Goal: Task Accomplishment & Management: Manage account settings

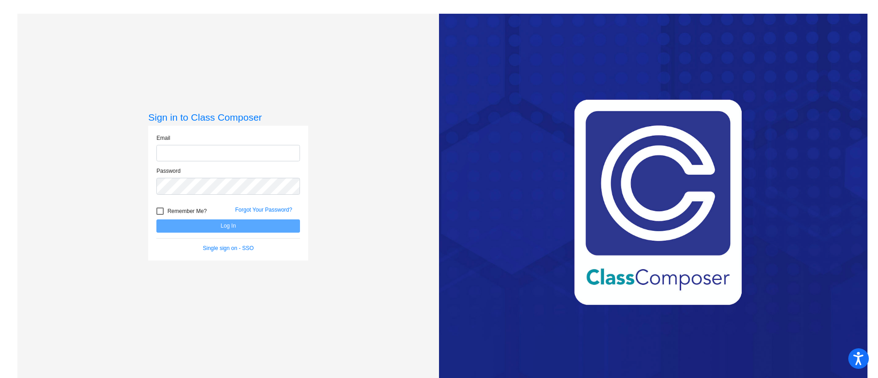
type input "[EMAIL_ADDRESS][PERSON_NAME][DOMAIN_NAME]"
click at [226, 226] on button "Log In" at bounding box center [228, 226] width 144 height 13
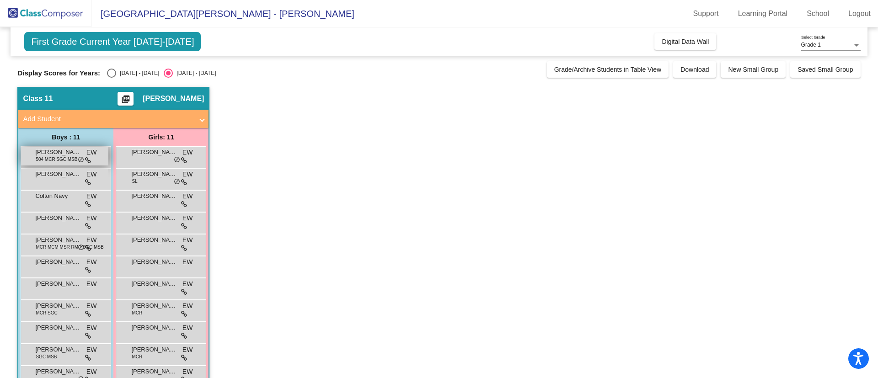
click at [56, 155] on span "[PERSON_NAME]" at bounding box center [58, 152] width 46 height 9
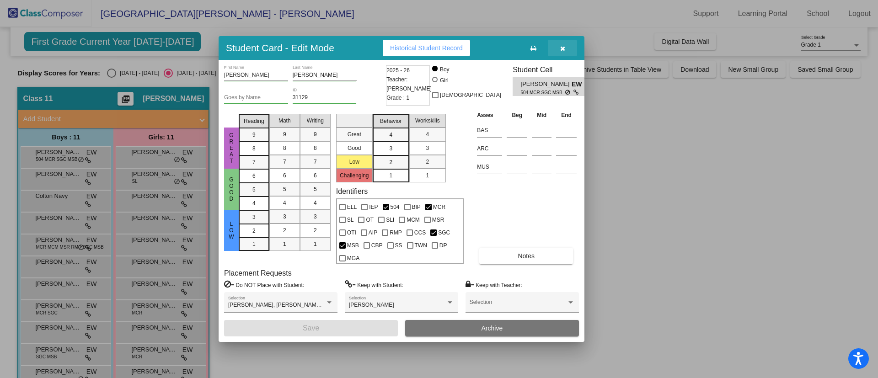
click at [560, 43] on button "button" at bounding box center [562, 48] width 29 height 16
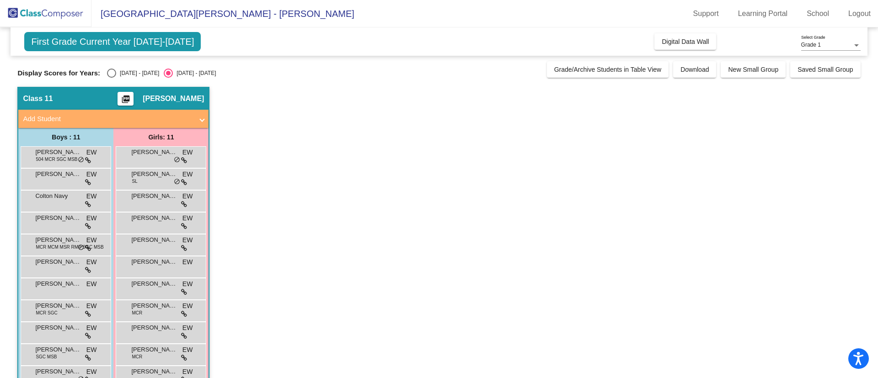
click at [111, 75] on div "Select an option" at bounding box center [111, 73] width 9 height 9
click at [111, 78] on input "[DATE] - [DATE]" at bounding box center [111, 78] width 0 height 0
radio input "true"
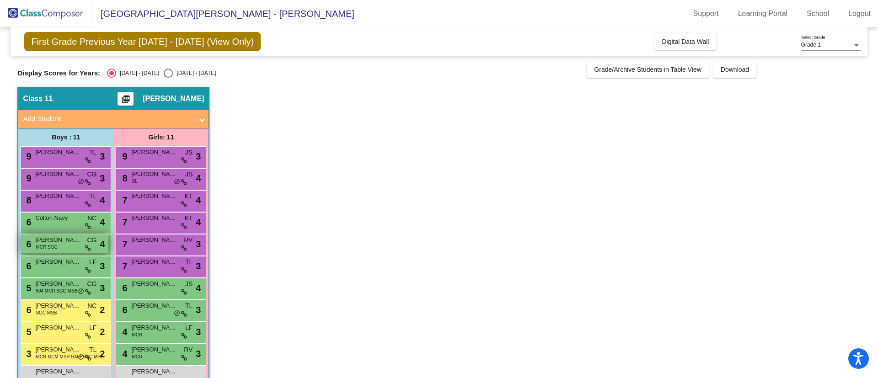
click at [68, 247] on div "6 [PERSON_NAME] MCR SGC CG lock do_not_disturb_alt 4" at bounding box center [64, 244] width 87 height 19
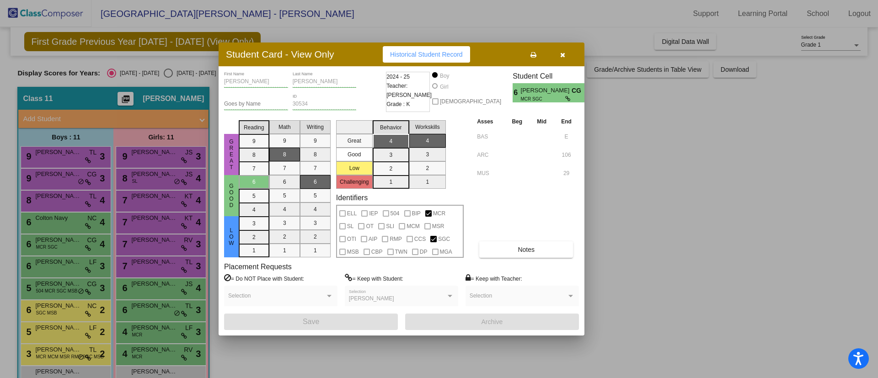
click at [569, 51] on button "button" at bounding box center [562, 54] width 29 height 16
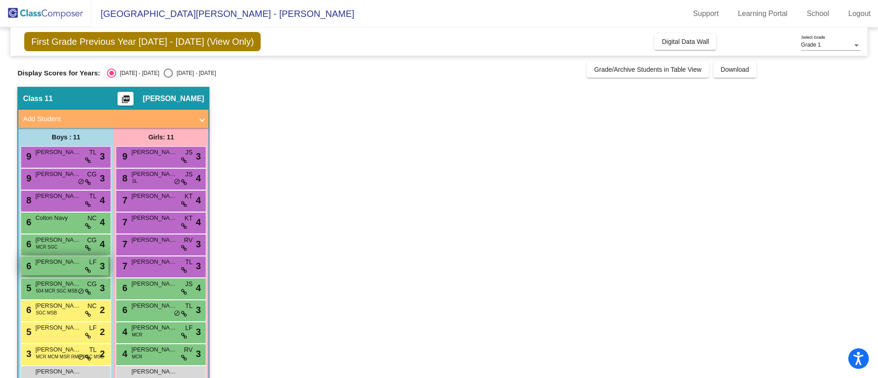
scroll to position [24, 0]
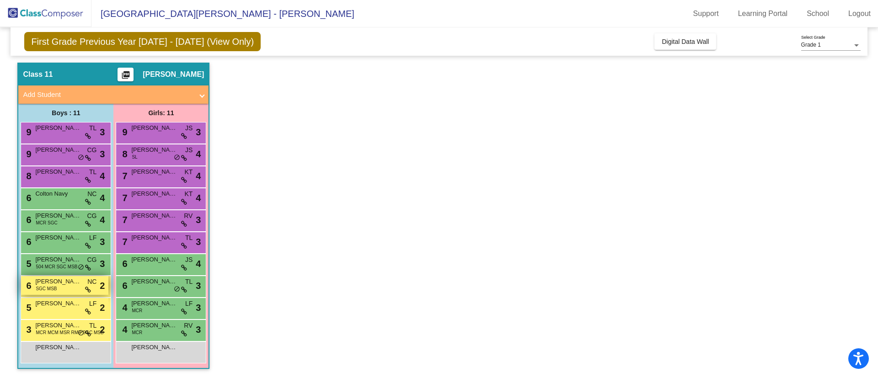
click at [61, 285] on span "[PERSON_NAME]" at bounding box center [58, 281] width 46 height 9
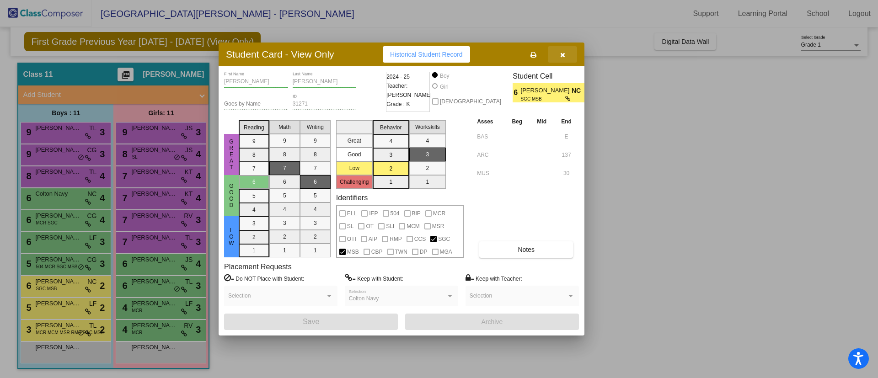
click at [564, 53] on icon "button" at bounding box center [562, 55] width 5 height 6
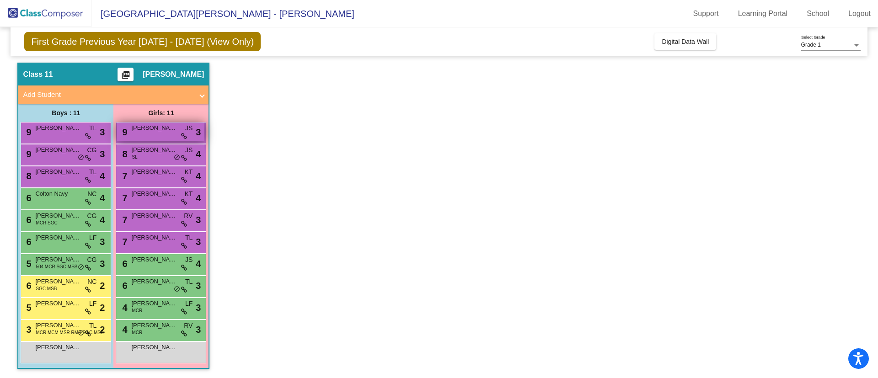
click at [162, 134] on div "9 [PERSON_NAME] JS lock do_not_disturb_alt 3" at bounding box center [160, 132] width 87 height 19
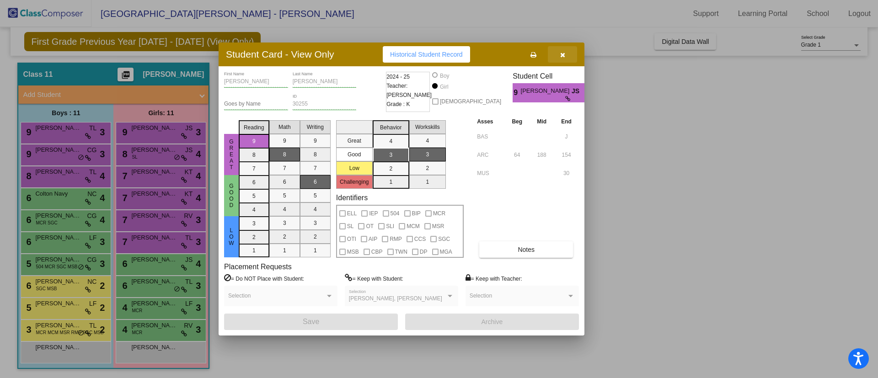
click at [562, 52] on icon "button" at bounding box center [562, 55] width 5 height 6
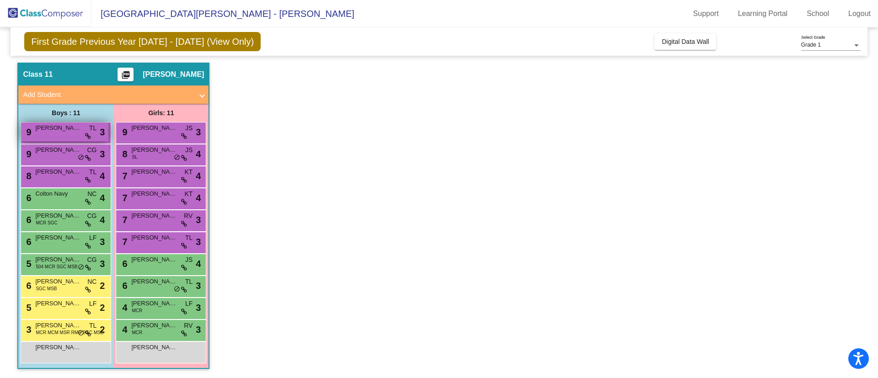
click at [56, 134] on div "9 [PERSON_NAME] TL lock do_not_disturb_alt 3" at bounding box center [64, 132] width 87 height 19
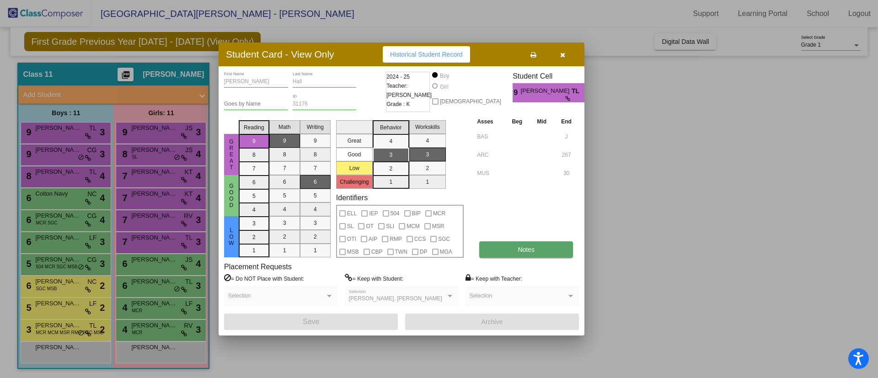
click at [503, 253] on button "Notes" at bounding box center [526, 250] width 94 height 16
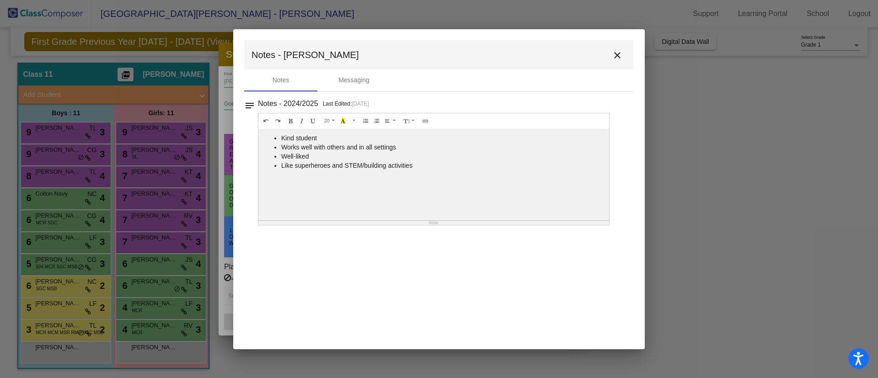
click at [617, 56] on mat-icon "close" at bounding box center [617, 55] width 11 height 11
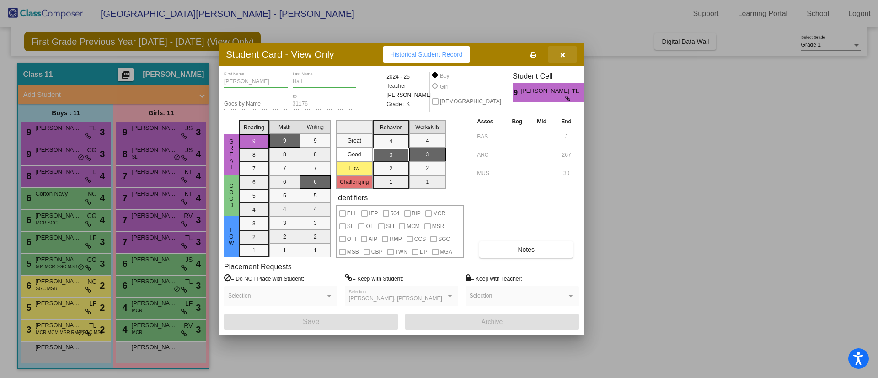
click at [564, 58] on button "button" at bounding box center [562, 54] width 29 height 16
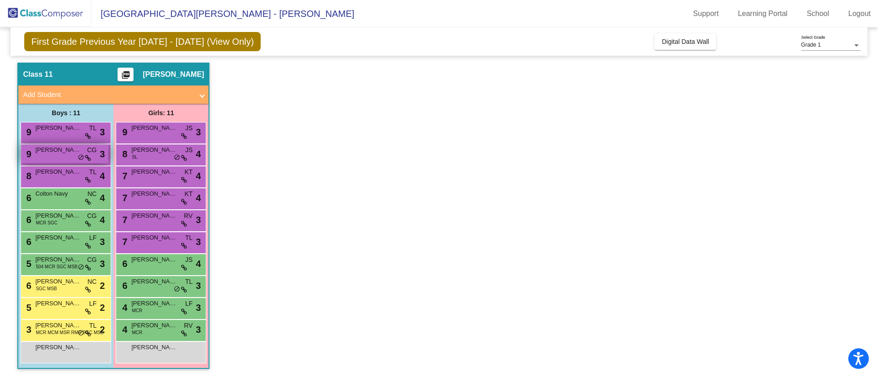
click at [56, 154] on span "[PERSON_NAME]" at bounding box center [58, 149] width 46 height 9
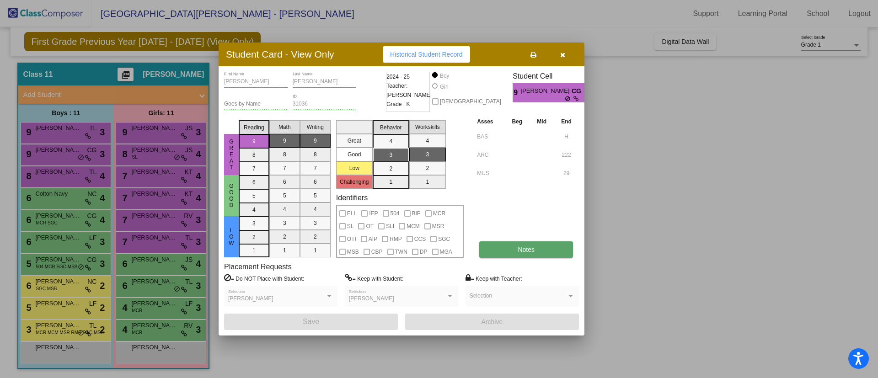
click at [522, 254] on button "Notes" at bounding box center [526, 250] width 94 height 16
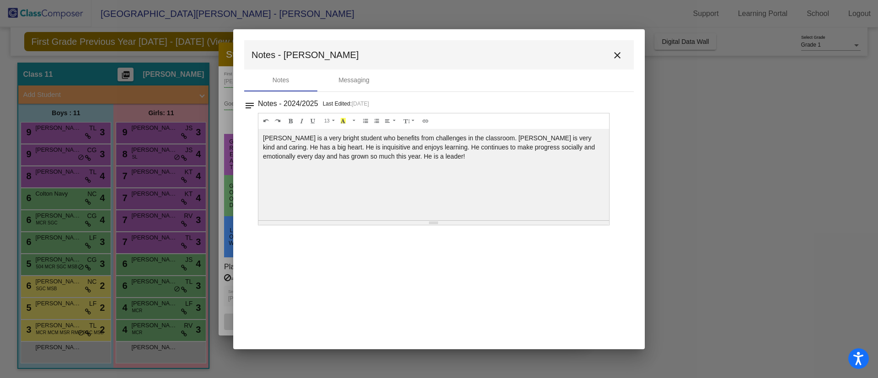
click at [615, 56] on mat-icon "close" at bounding box center [617, 55] width 11 height 11
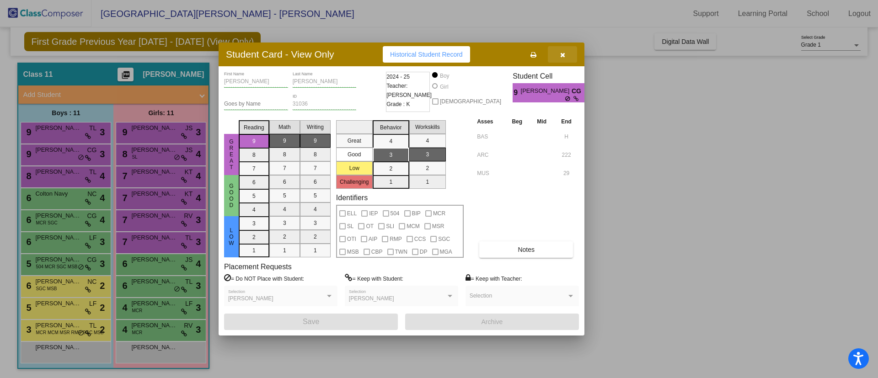
click at [571, 54] on button "button" at bounding box center [562, 54] width 29 height 16
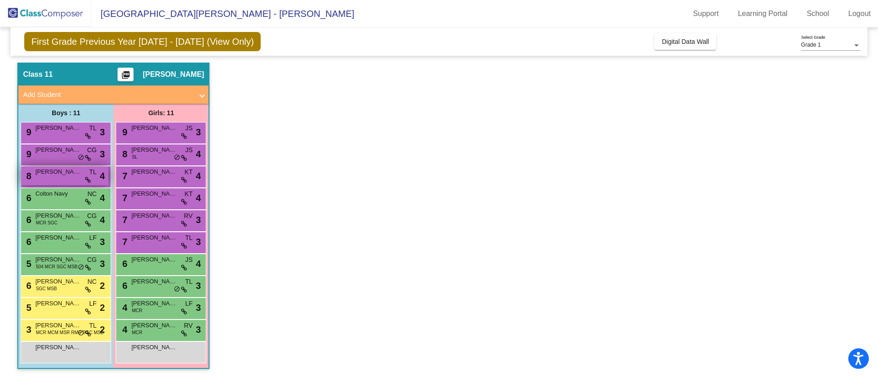
click at [63, 179] on div "8 [PERSON_NAME] TL lock do_not_disturb_alt 4" at bounding box center [64, 176] width 87 height 19
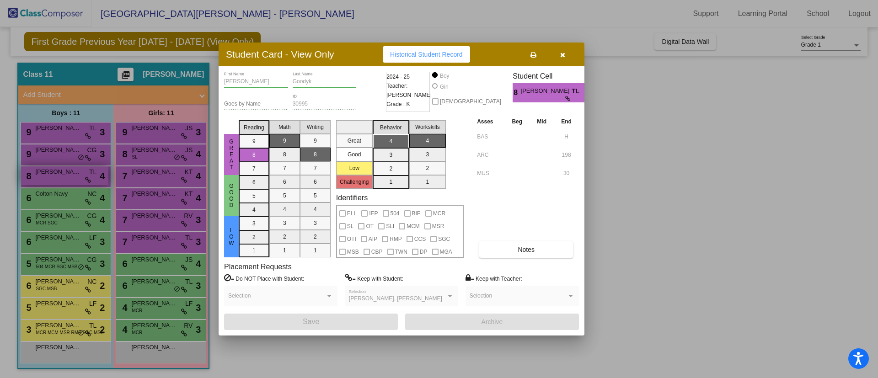
click at [517, 246] on button "Notes" at bounding box center [526, 250] width 94 height 16
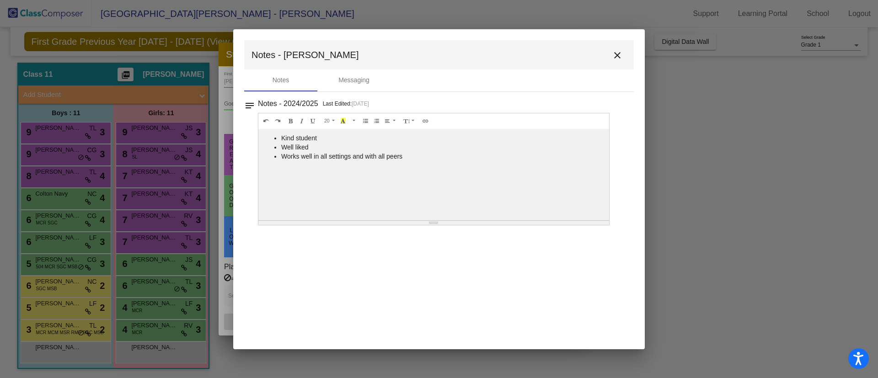
click at [618, 55] on mat-icon "close" at bounding box center [617, 55] width 11 height 11
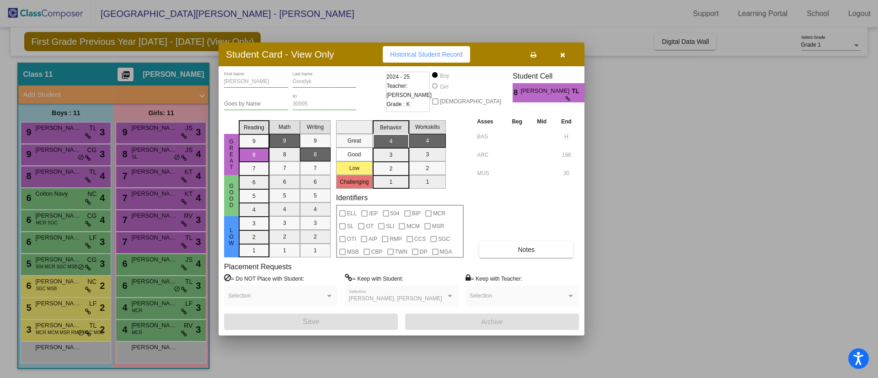
click at [565, 52] on icon "button" at bounding box center [562, 55] width 5 height 6
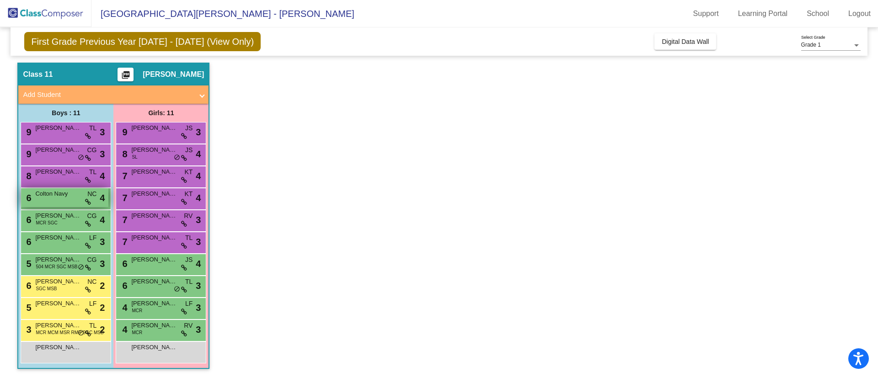
click at [41, 204] on div "6 Colton Navy NC lock do_not_disturb_alt 4" at bounding box center [64, 197] width 87 height 19
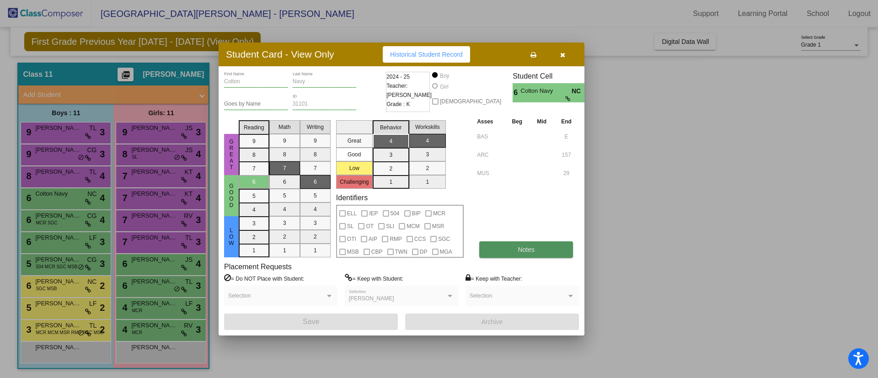
click at [511, 256] on button "Notes" at bounding box center [526, 250] width 94 height 16
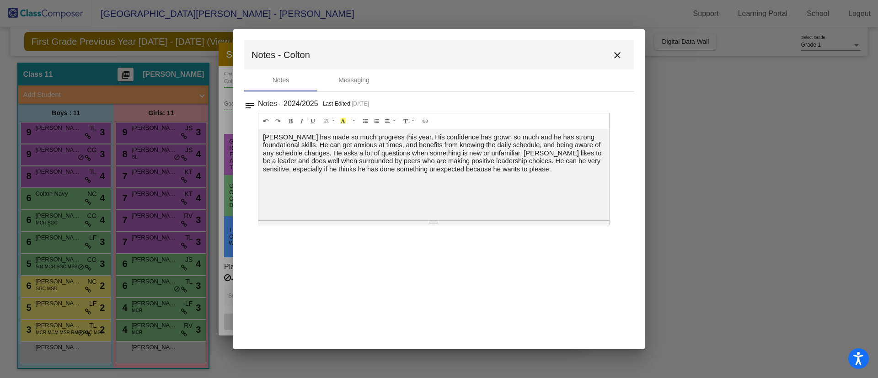
click at [610, 53] on button "close" at bounding box center [617, 55] width 18 height 18
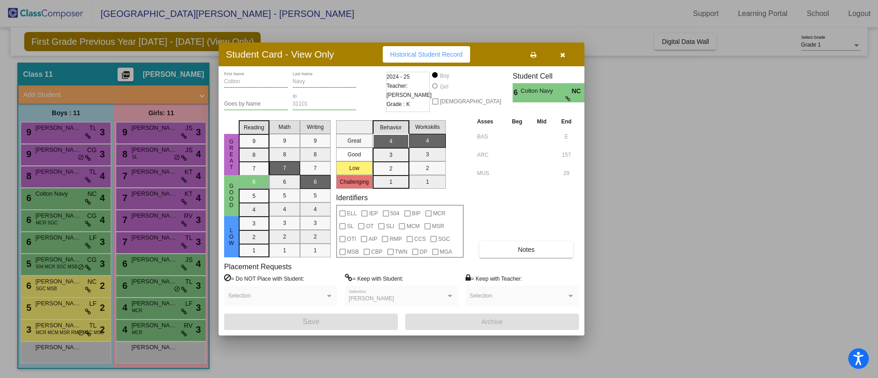
click at [560, 51] on button "button" at bounding box center [562, 54] width 29 height 16
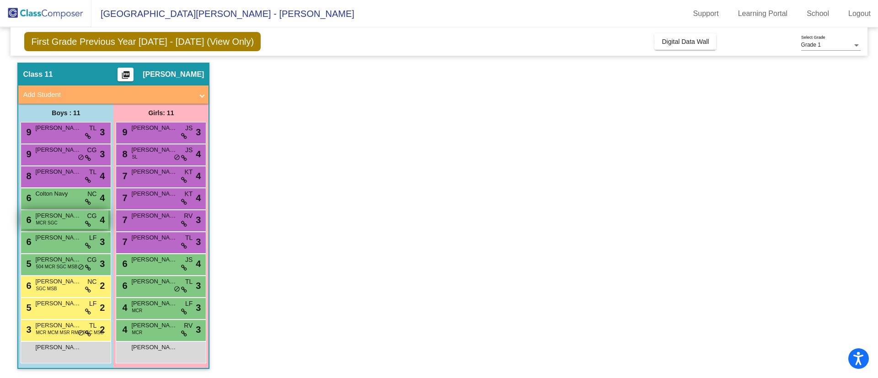
click at [62, 215] on span "[PERSON_NAME]" at bounding box center [58, 215] width 46 height 9
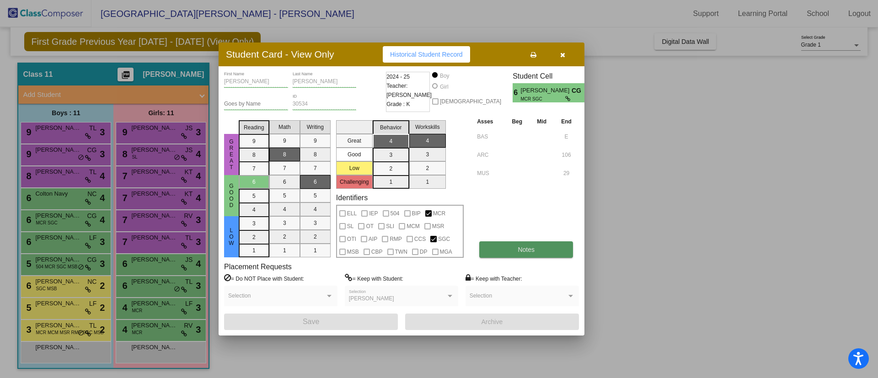
click at [523, 256] on button "Notes" at bounding box center [526, 250] width 94 height 16
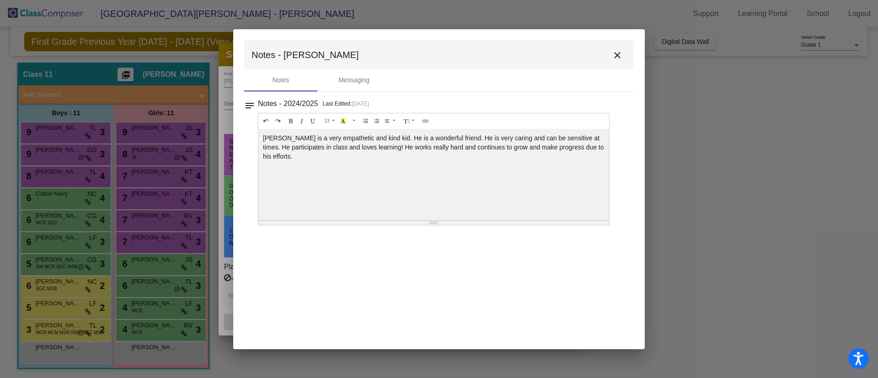
click at [623, 54] on mat-icon "close" at bounding box center [617, 55] width 11 height 11
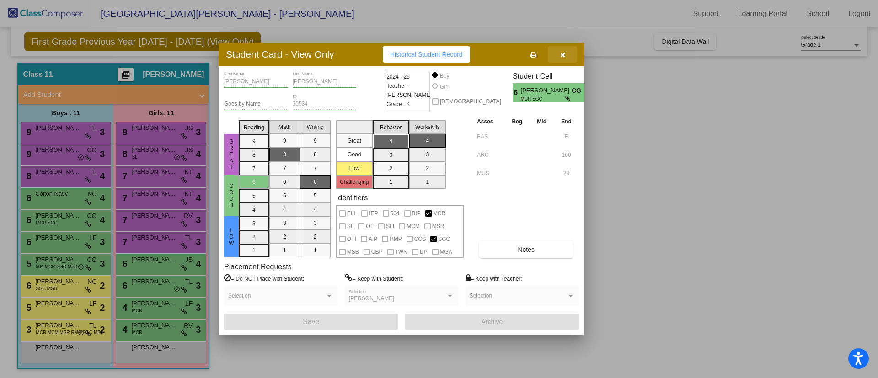
click at [562, 58] on button "button" at bounding box center [562, 54] width 29 height 16
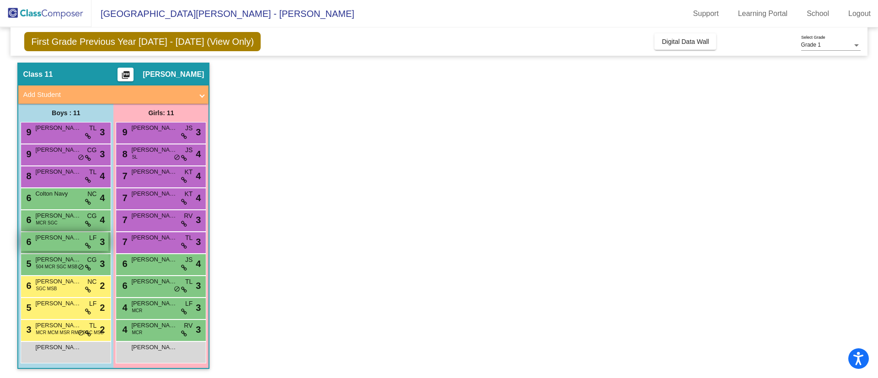
click at [59, 248] on div "6 [PERSON_NAME] LF lock do_not_disturb_alt 3" at bounding box center [64, 241] width 87 height 19
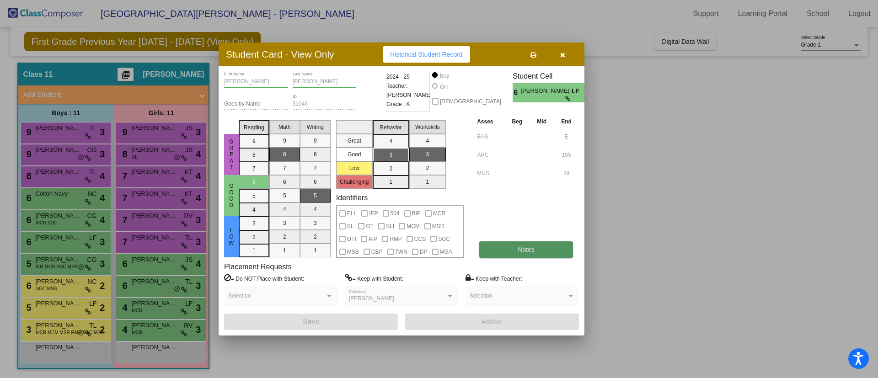
click at [496, 257] on button "Notes" at bounding box center [526, 250] width 94 height 16
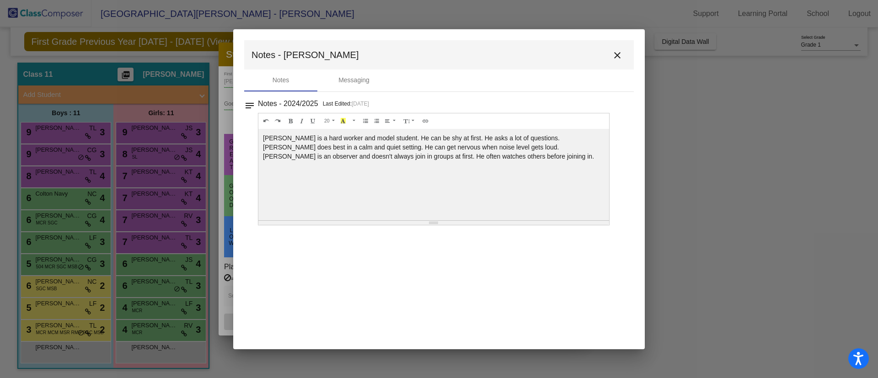
click at [623, 53] on mat-icon "close" at bounding box center [617, 55] width 11 height 11
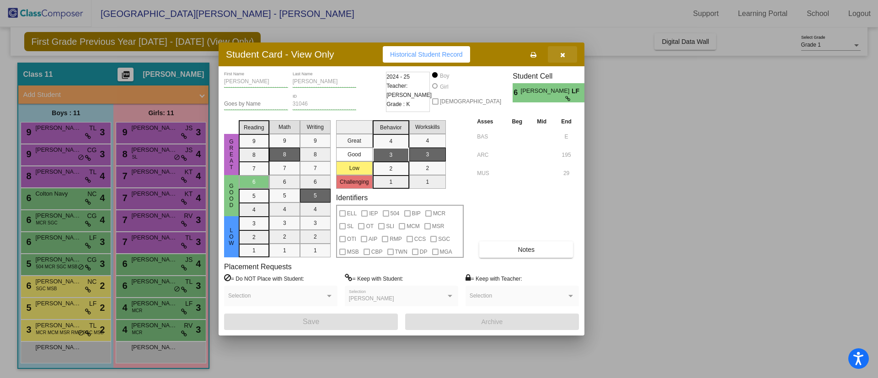
click at [567, 54] on button "button" at bounding box center [562, 54] width 29 height 16
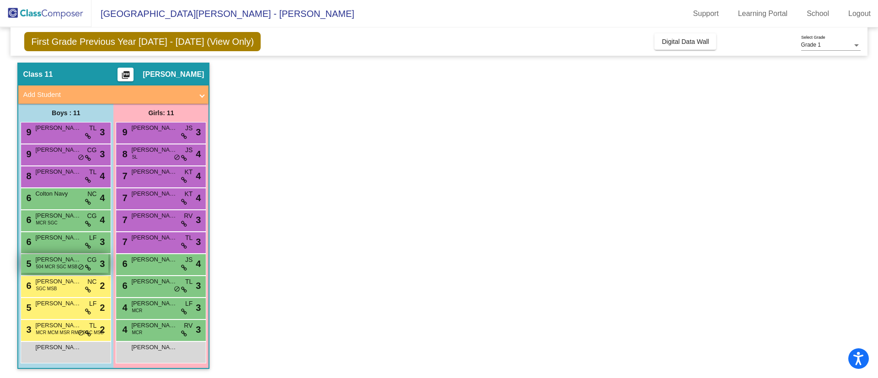
click at [48, 257] on span "[PERSON_NAME]" at bounding box center [58, 259] width 46 height 9
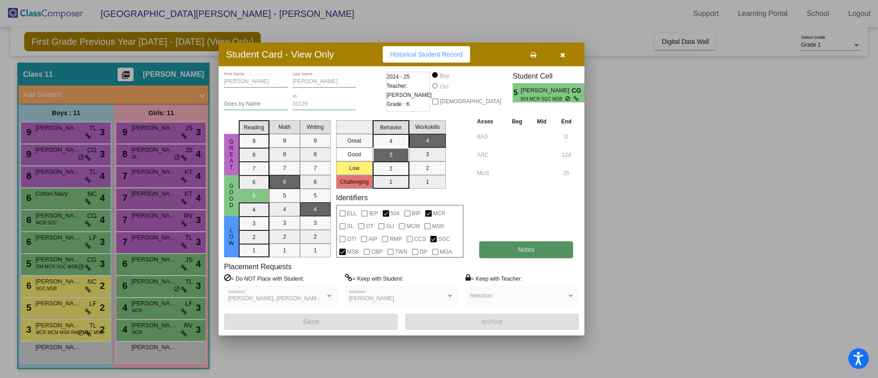
click at [528, 254] on button "Notes" at bounding box center [526, 250] width 94 height 16
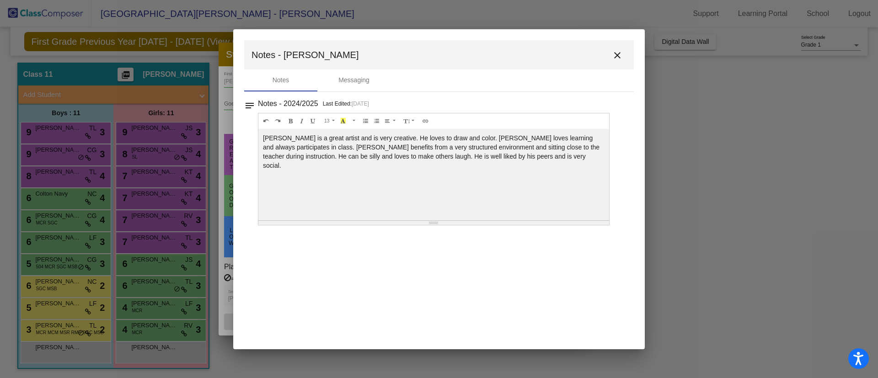
click at [619, 58] on mat-icon "close" at bounding box center [617, 55] width 11 height 11
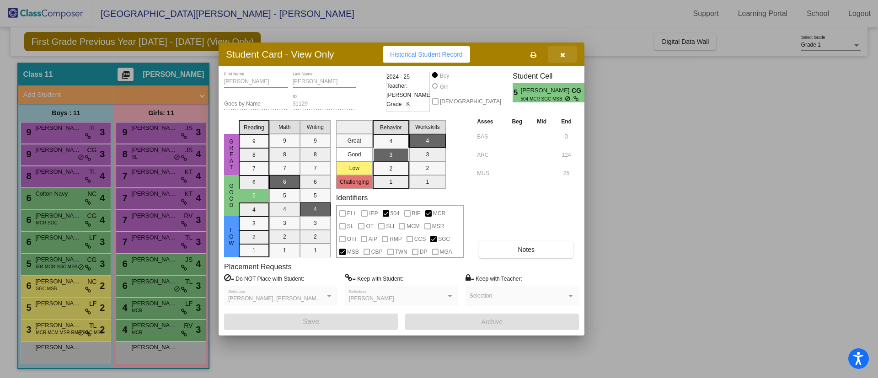
click at [563, 54] on icon "button" at bounding box center [562, 55] width 5 height 6
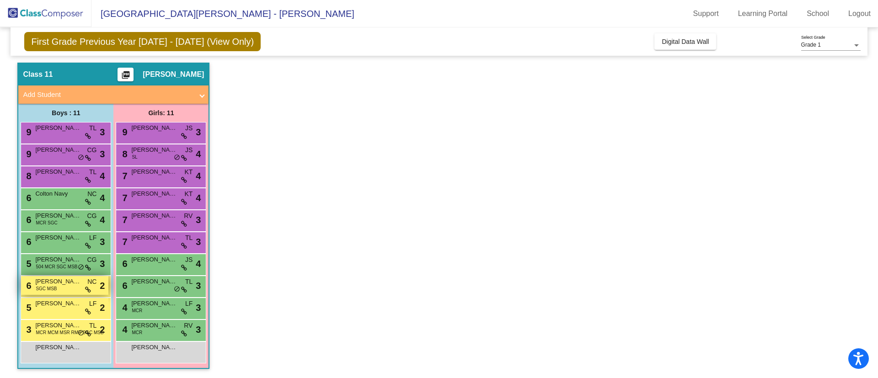
click at [42, 290] on span "SGC MSB" at bounding box center [46, 288] width 21 height 7
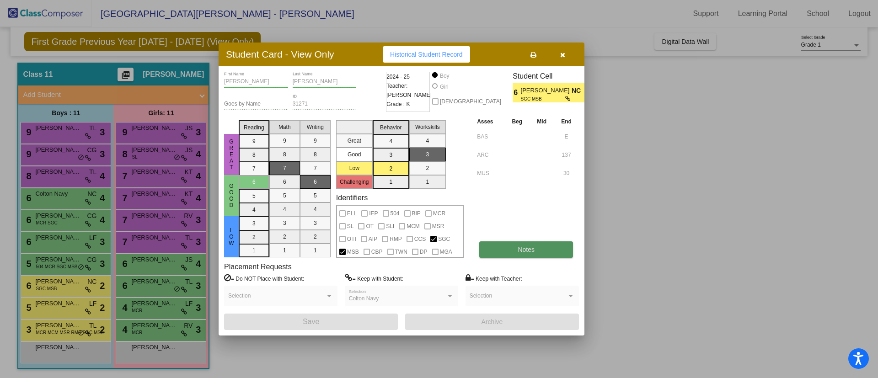
click at [510, 253] on button "Notes" at bounding box center [526, 250] width 94 height 16
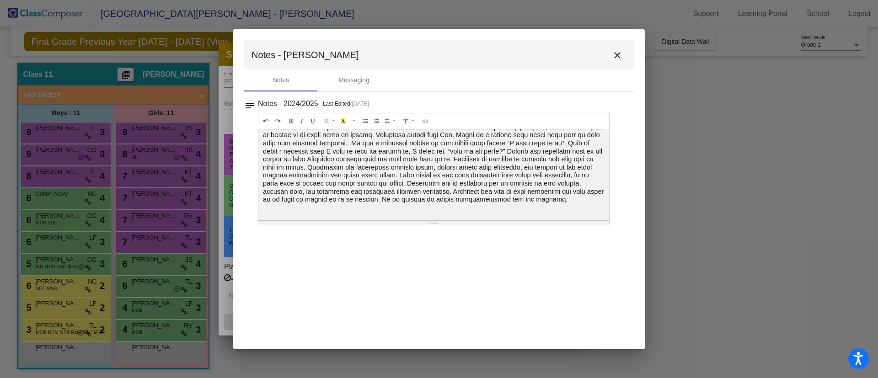
scroll to position [0, 0]
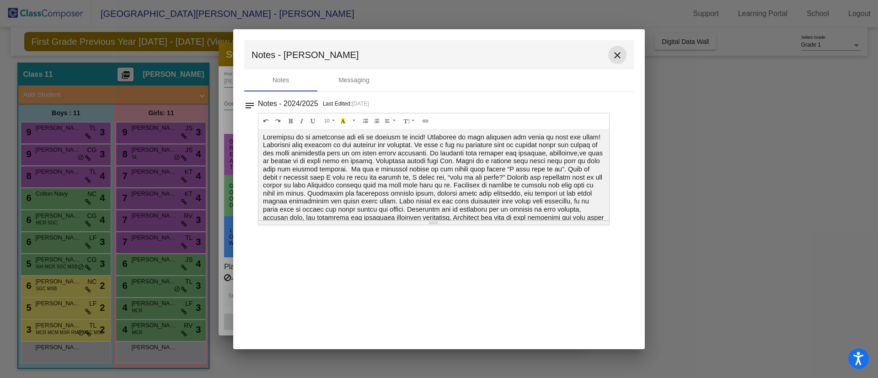
click at [613, 48] on button "close" at bounding box center [617, 55] width 18 height 18
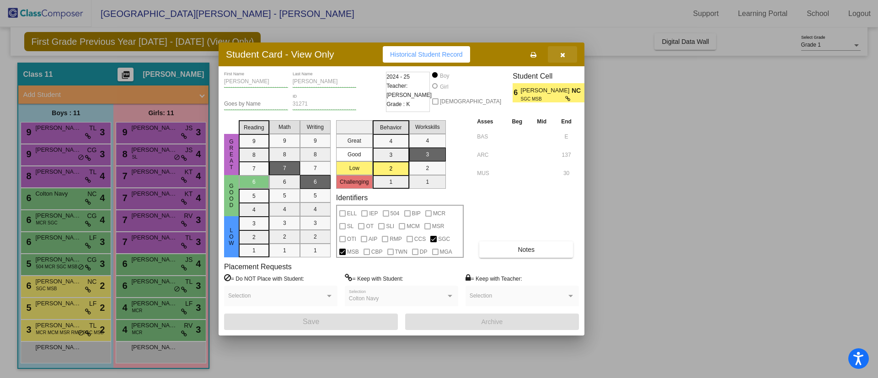
click at [575, 55] on button "button" at bounding box center [562, 54] width 29 height 16
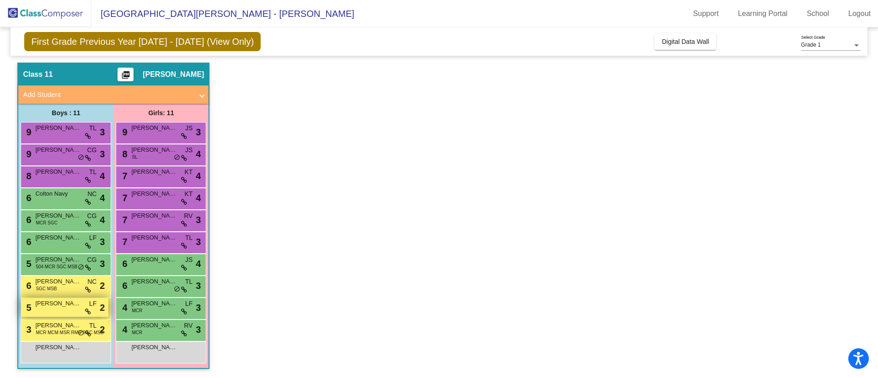
click at [40, 311] on div "5 [PERSON_NAME] LF lock do_not_disturb_alt 2" at bounding box center [64, 307] width 87 height 19
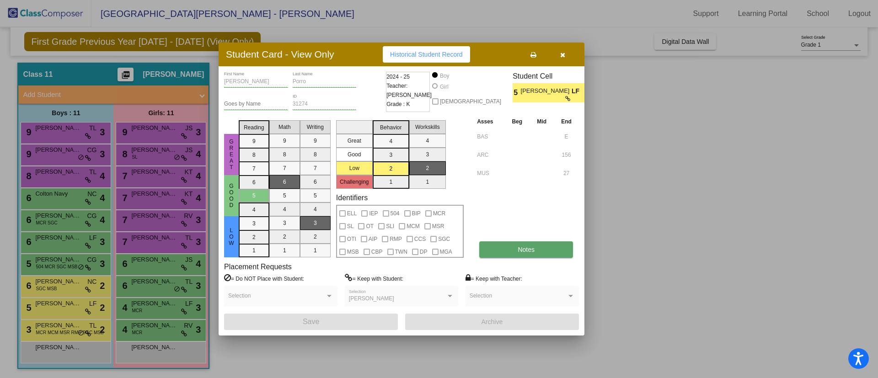
click at [516, 251] on button "Notes" at bounding box center [526, 250] width 94 height 16
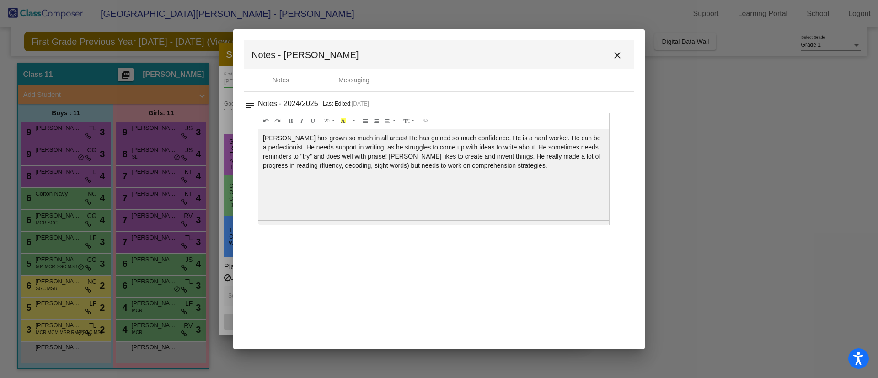
click at [618, 55] on mat-icon "close" at bounding box center [617, 55] width 11 height 11
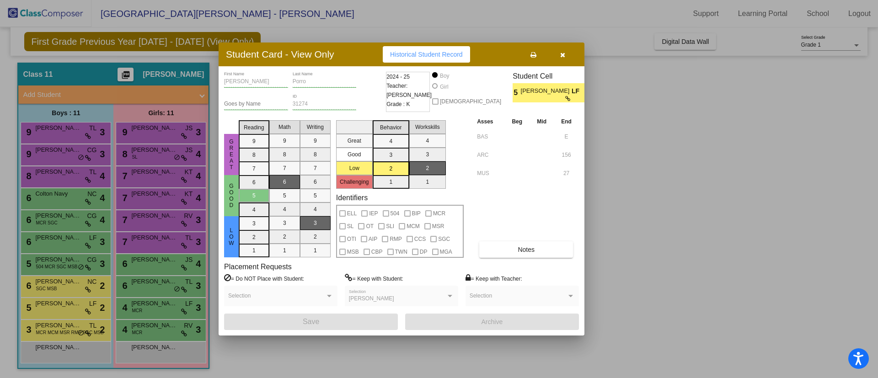
click at [565, 57] on icon "button" at bounding box center [562, 55] width 5 height 6
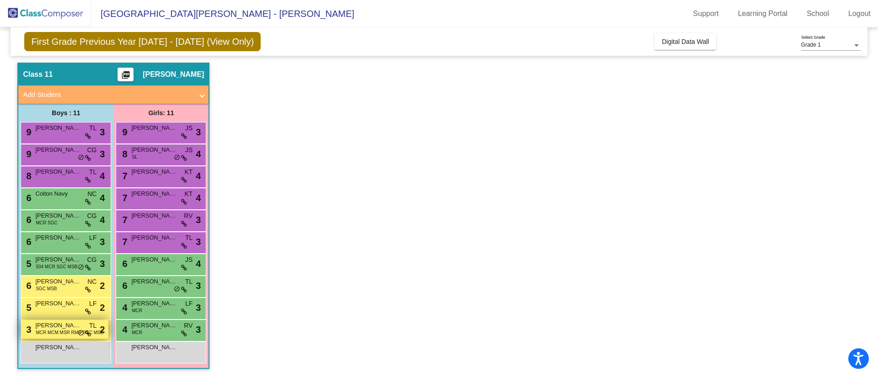
click at [52, 326] on span "[PERSON_NAME]" at bounding box center [58, 325] width 46 height 9
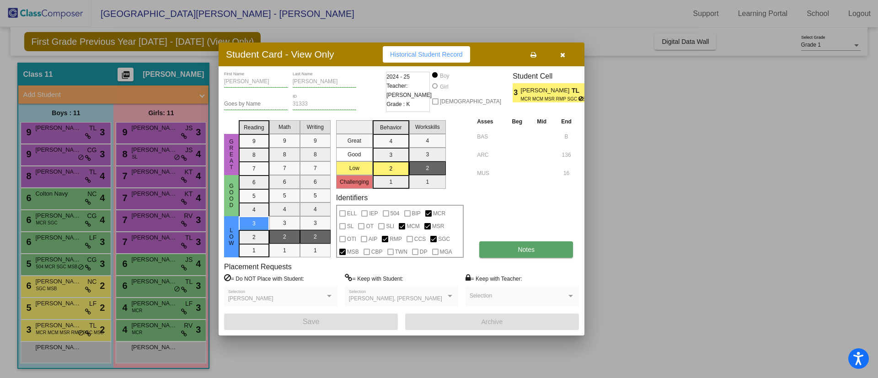
click at [565, 253] on button "Notes" at bounding box center [526, 250] width 94 height 16
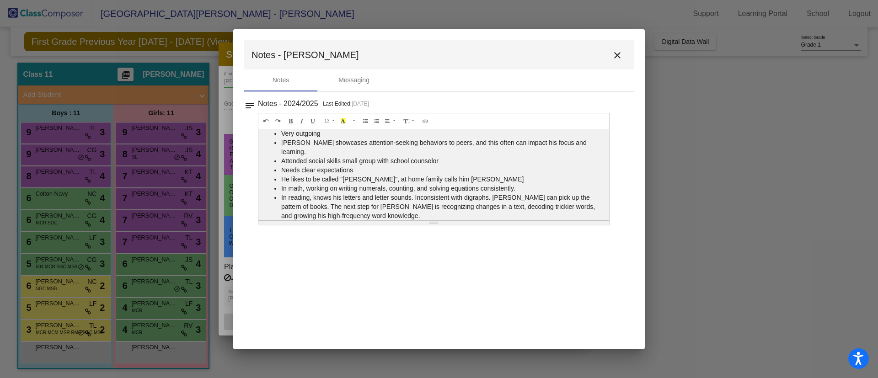
scroll to position [15, 0]
click at [621, 59] on mat-icon "close" at bounding box center [617, 55] width 11 height 11
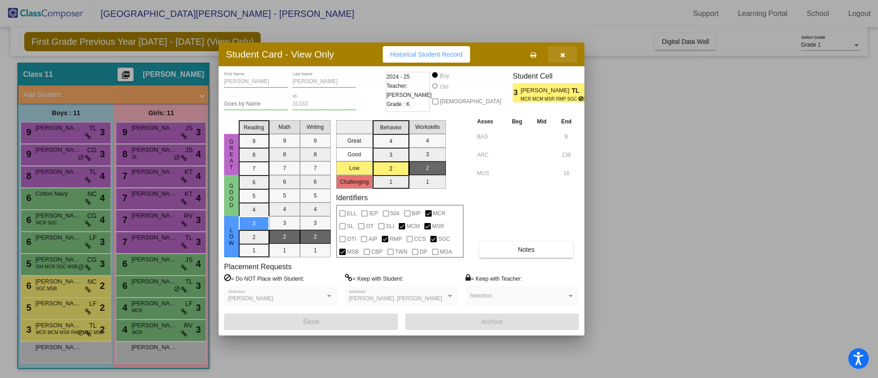
click at [560, 55] on icon "button" at bounding box center [562, 55] width 5 height 6
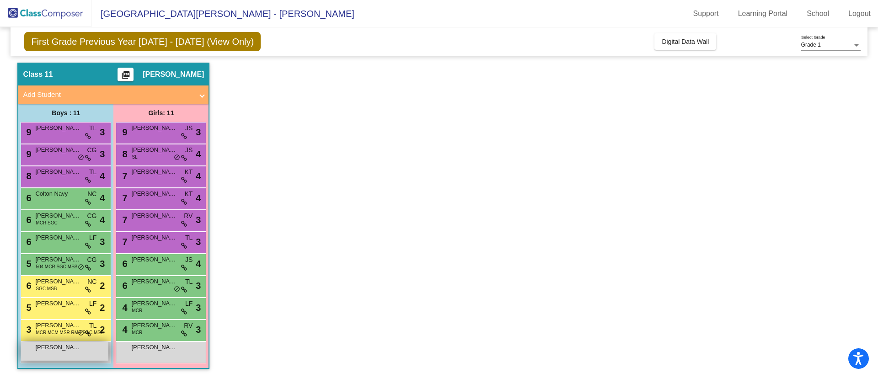
click at [59, 353] on div "[PERSON_NAME] Mehalco lock do_not_disturb_alt" at bounding box center [64, 351] width 87 height 19
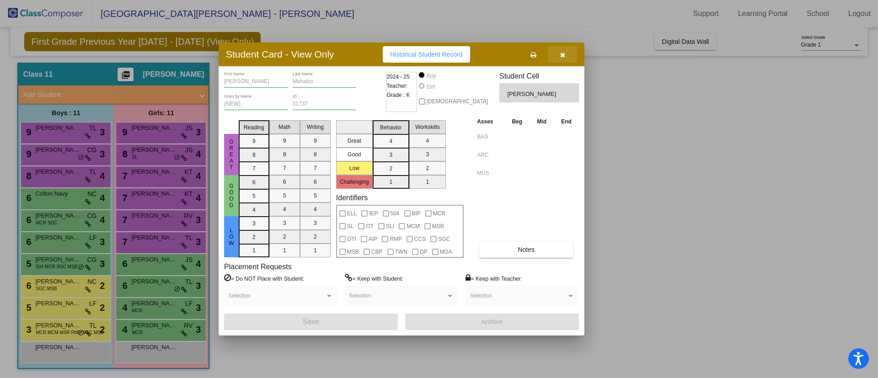
click at [565, 49] on button "button" at bounding box center [562, 54] width 29 height 16
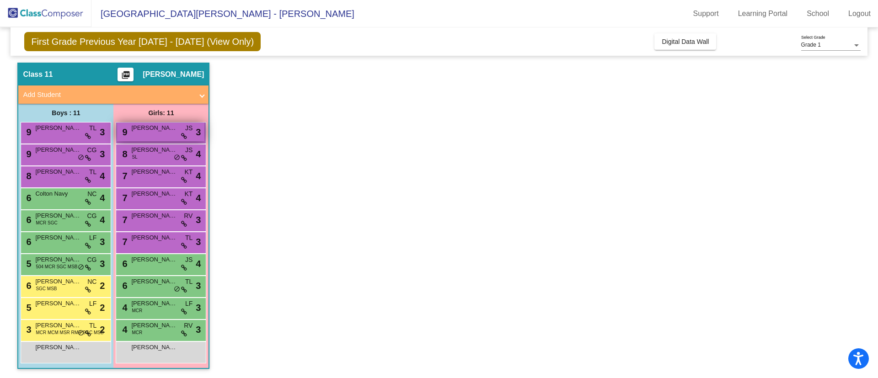
click at [153, 132] on span "[PERSON_NAME]" at bounding box center [154, 128] width 46 height 9
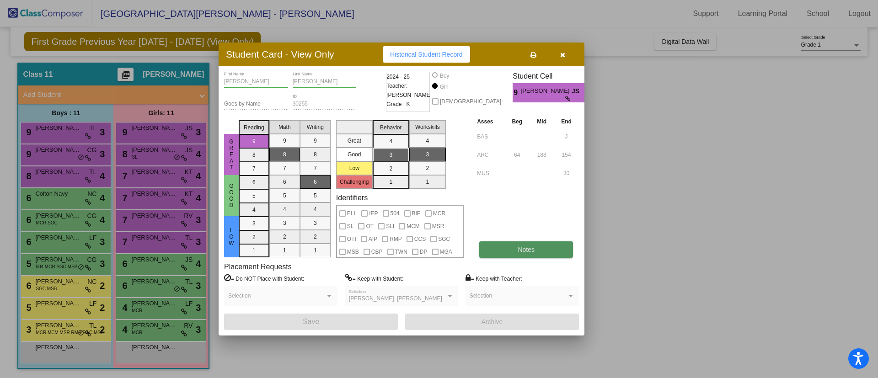
click at [521, 247] on span "Notes" at bounding box center [526, 249] width 17 height 7
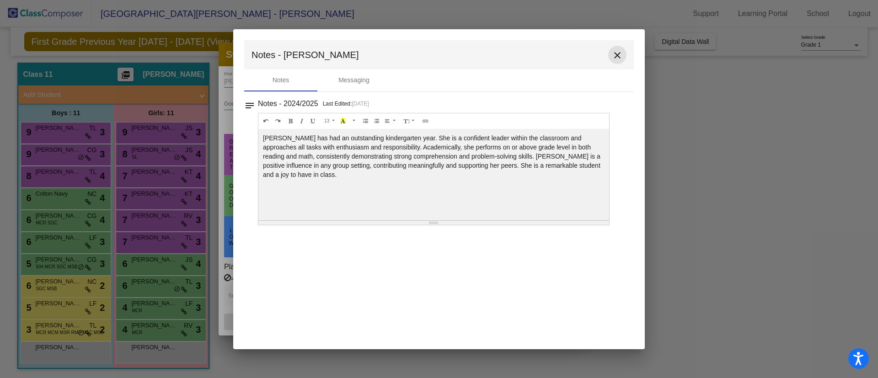
click at [618, 57] on mat-icon "close" at bounding box center [617, 55] width 11 height 11
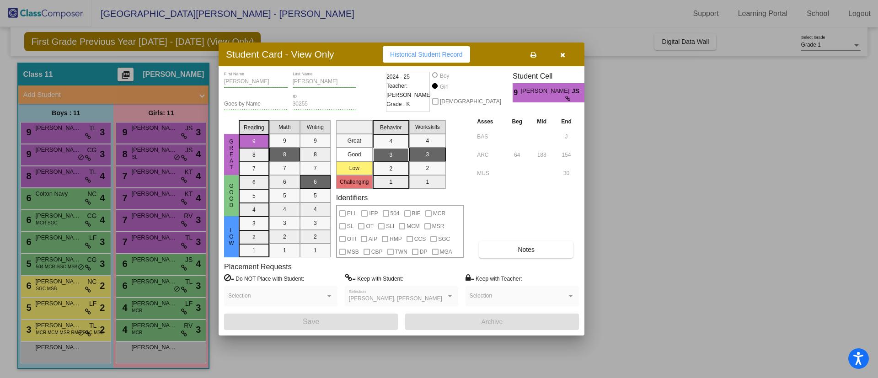
click at [565, 57] on button "button" at bounding box center [562, 54] width 29 height 16
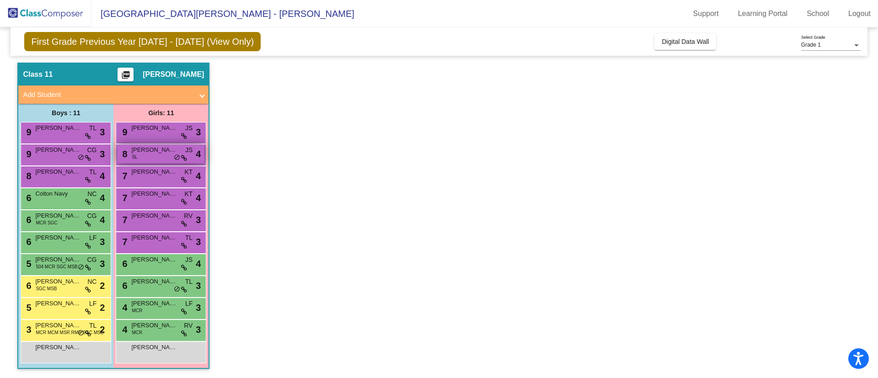
click at [143, 151] on span "[PERSON_NAME]" at bounding box center [154, 149] width 46 height 9
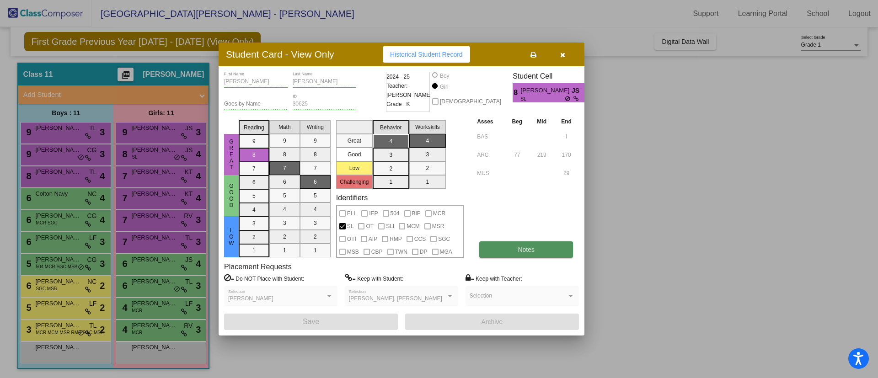
click at [530, 247] on span "Notes" at bounding box center [526, 249] width 17 height 7
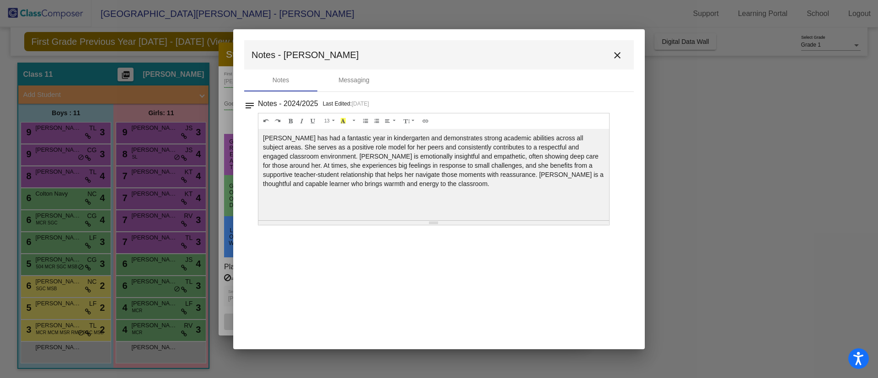
click at [618, 54] on mat-icon "close" at bounding box center [617, 55] width 11 height 11
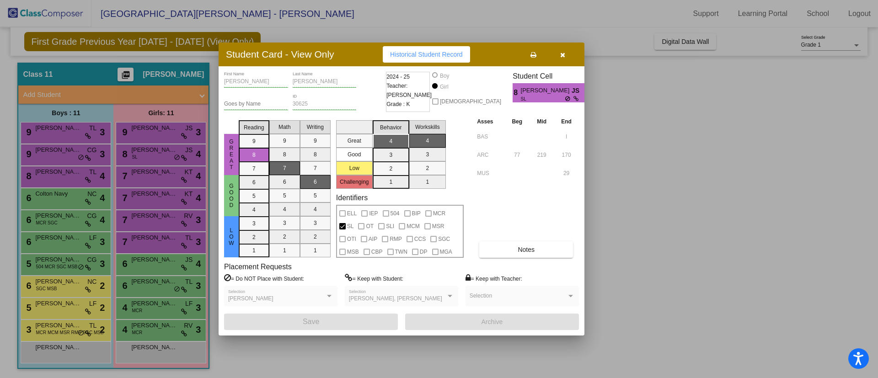
click at [566, 54] on button "button" at bounding box center [562, 54] width 29 height 16
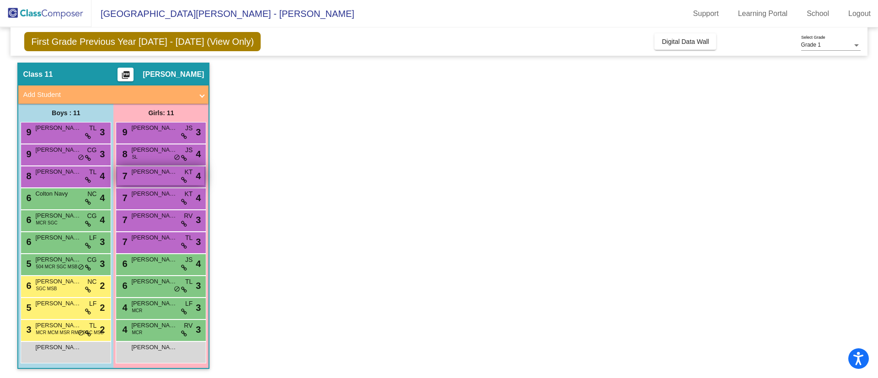
click at [159, 175] on span "[PERSON_NAME]" at bounding box center [154, 171] width 46 height 9
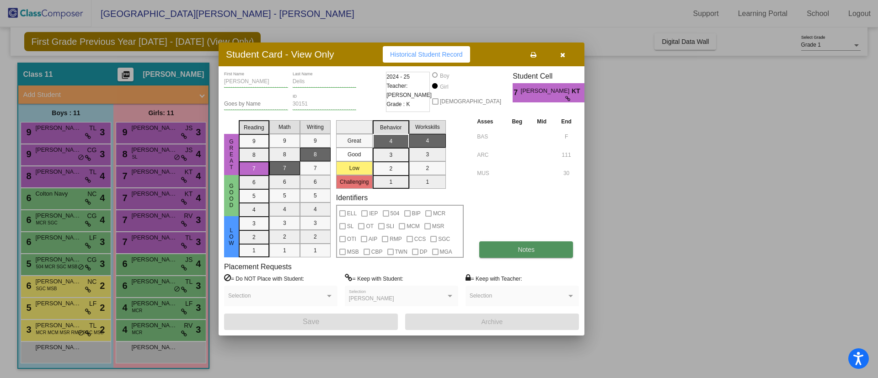
click at [513, 249] on button "Notes" at bounding box center [526, 250] width 94 height 16
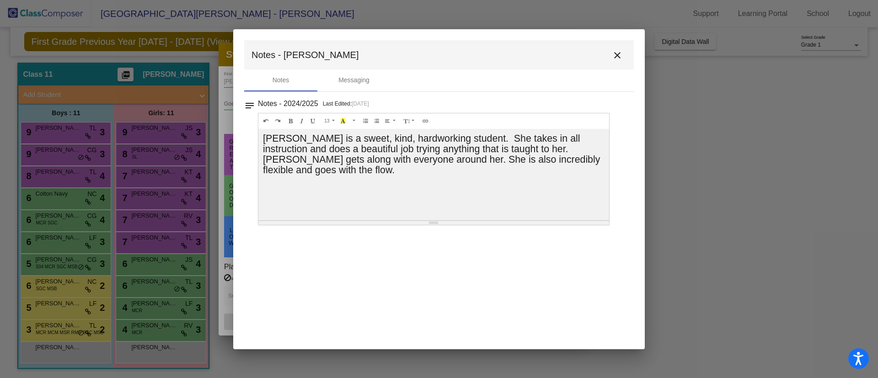
click at [616, 57] on mat-icon "close" at bounding box center [617, 55] width 11 height 11
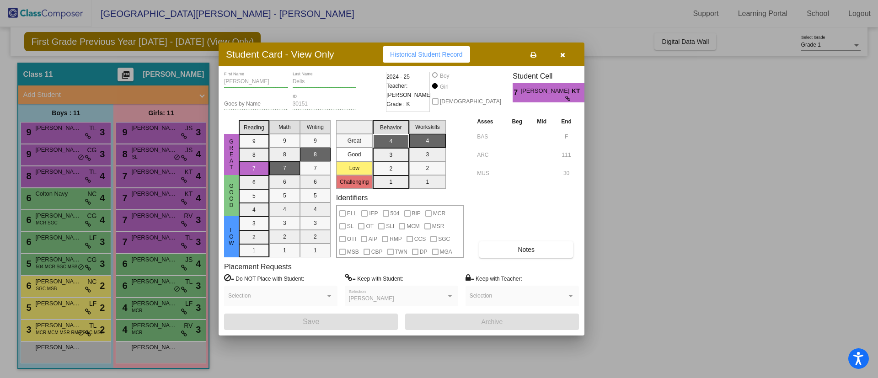
click at [564, 53] on icon "button" at bounding box center [562, 55] width 5 height 6
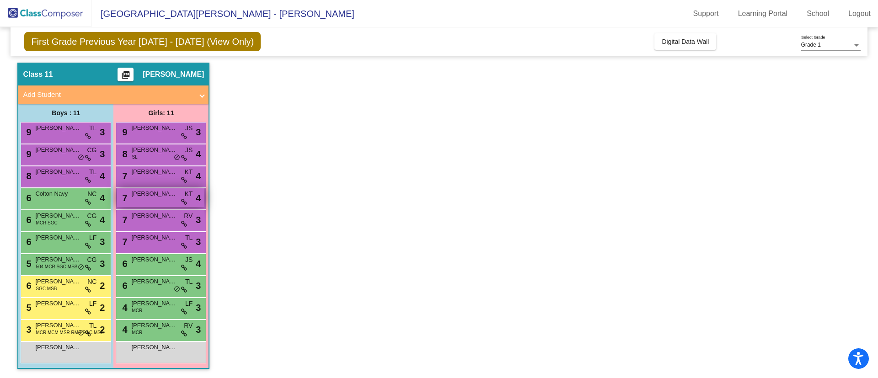
click at [170, 202] on div "7 [PERSON_NAME] KT lock do_not_disturb_alt 4" at bounding box center [160, 197] width 87 height 19
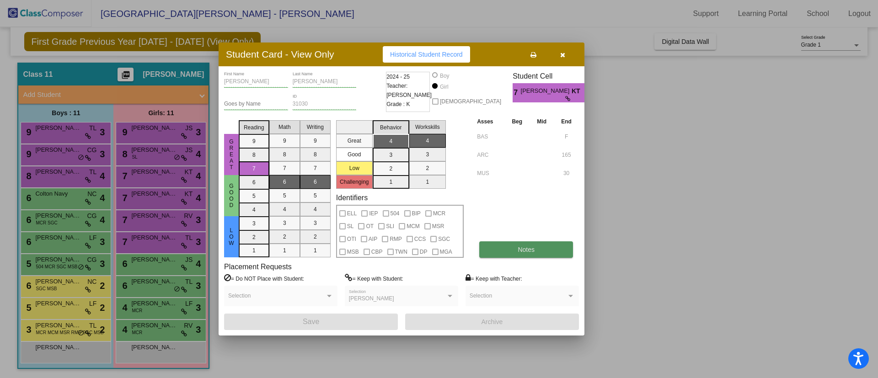
click at [515, 254] on button "Notes" at bounding box center [526, 250] width 94 height 16
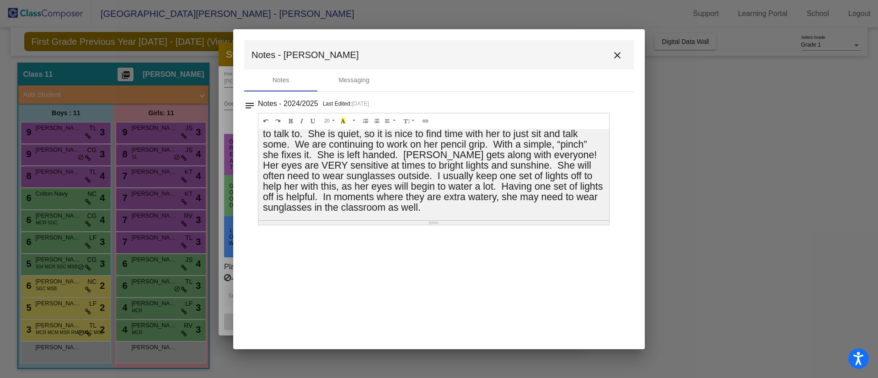
scroll to position [28, 0]
click at [619, 54] on mat-icon "close" at bounding box center [617, 55] width 11 height 11
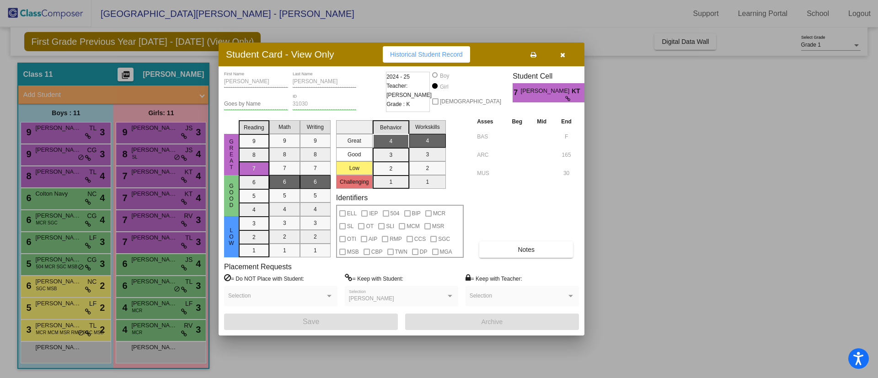
click at [570, 49] on button "button" at bounding box center [562, 54] width 29 height 16
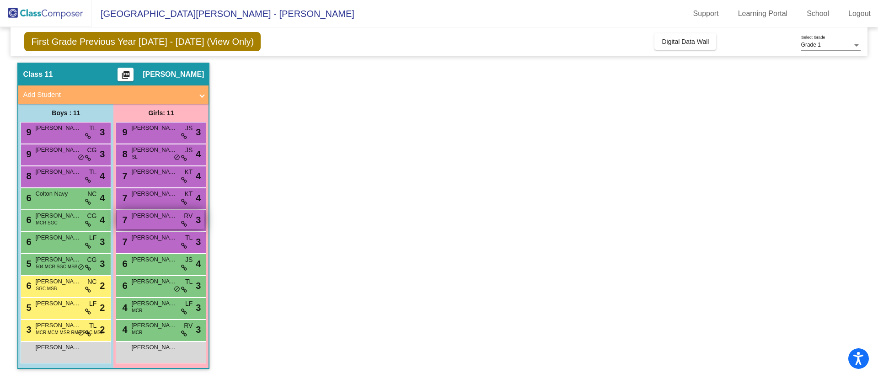
click at [137, 218] on span "[PERSON_NAME]" at bounding box center [154, 215] width 46 height 9
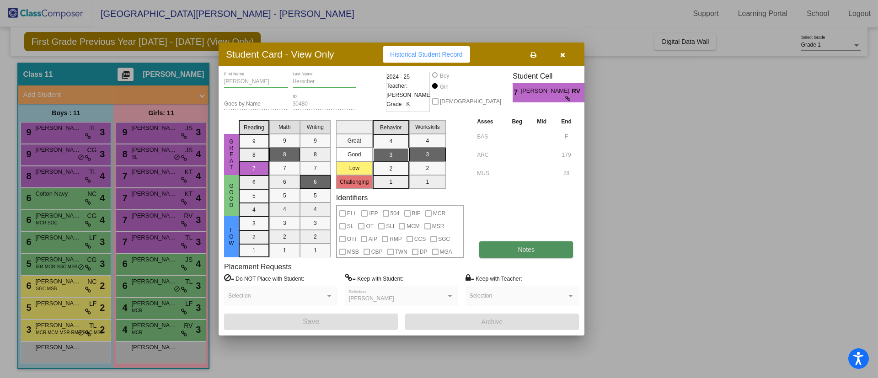
click at [517, 250] on button "Notes" at bounding box center [526, 250] width 94 height 16
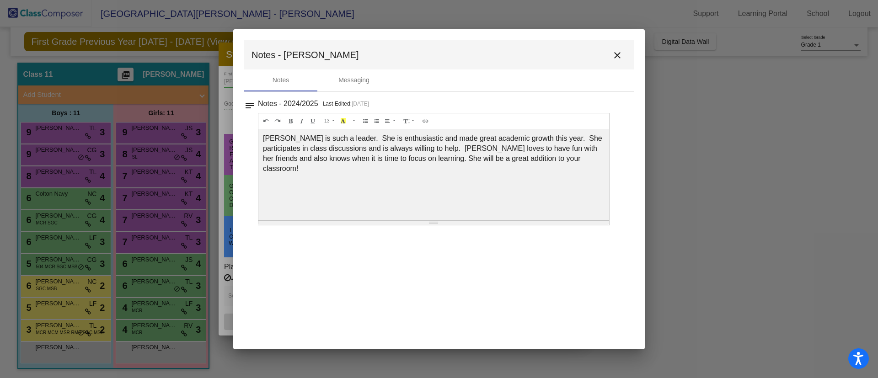
click at [614, 51] on mat-icon "close" at bounding box center [617, 55] width 11 height 11
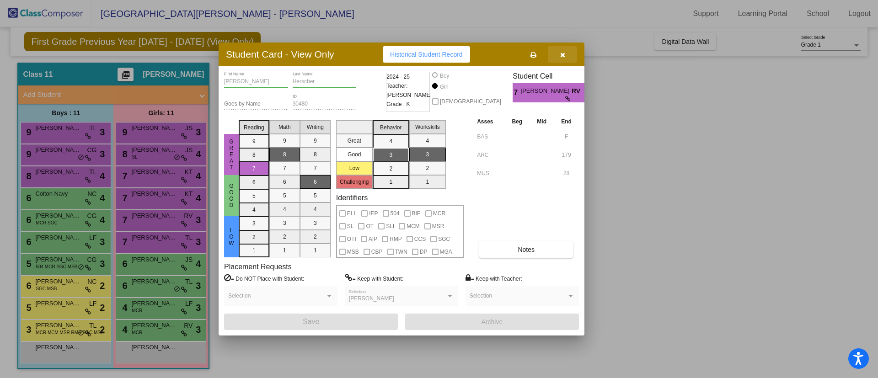
click at [563, 49] on button "button" at bounding box center [562, 54] width 29 height 16
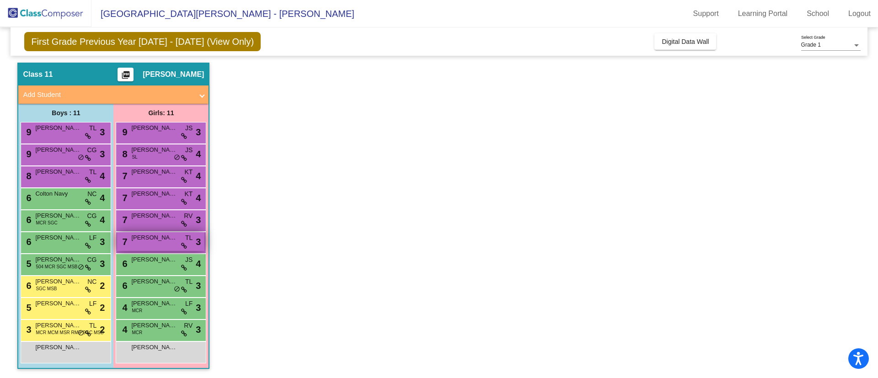
click at [144, 239] on span "[PERSON_NAME]" at bounding box center [154, 237] width 46 height 9
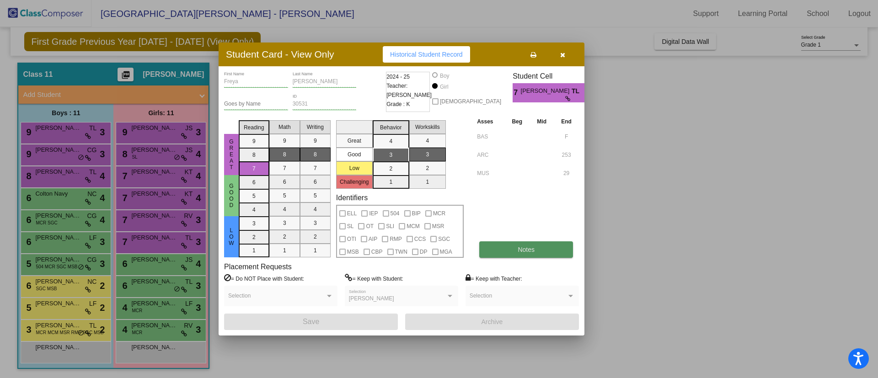
click at [519, 256] on button "Notes" at bounding box center [526, 250] width 94 height 16
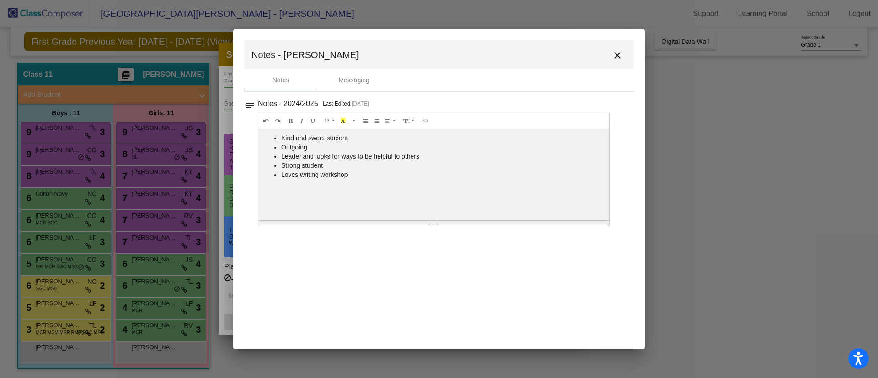
click at [619, 50] on mat-icon "close" at bounding box center [617, 55] width 11 height 11
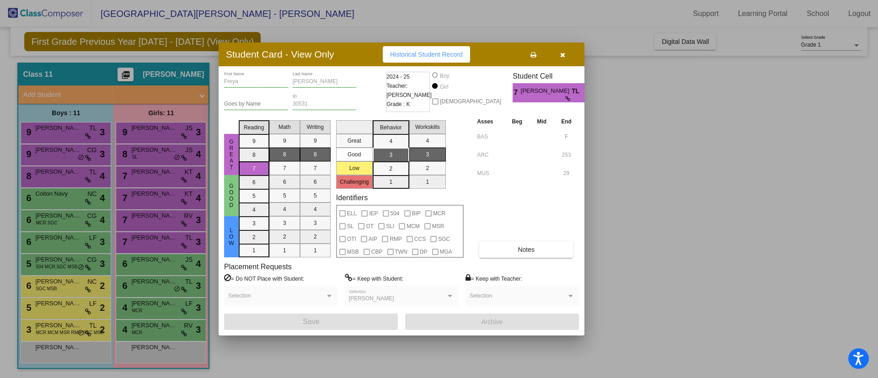
click at [563, 53] on icon "button" at bounding box center [562, 55] width 5 height 6
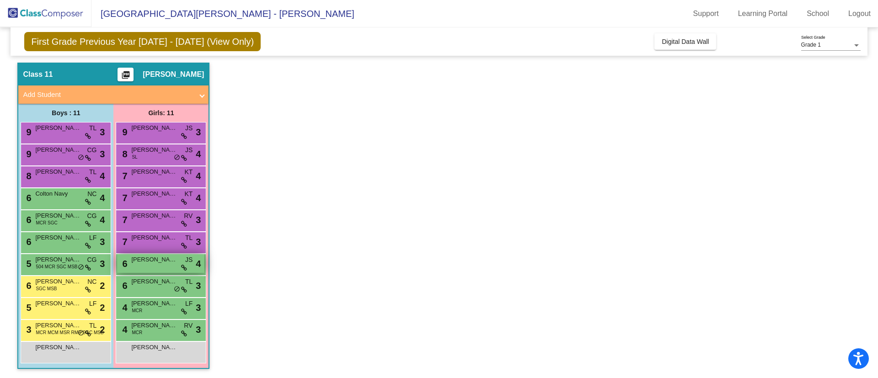
click at [139, 260] on span "[PERSON_NAME]" at bounding box center [154, 259] width 46 height 9
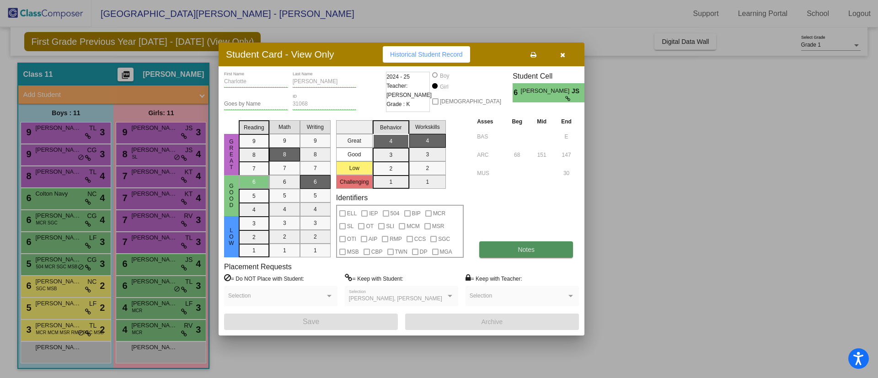
click at [509, 253] on button "Notes" at bounding box center [526, 250] width 94 height 16
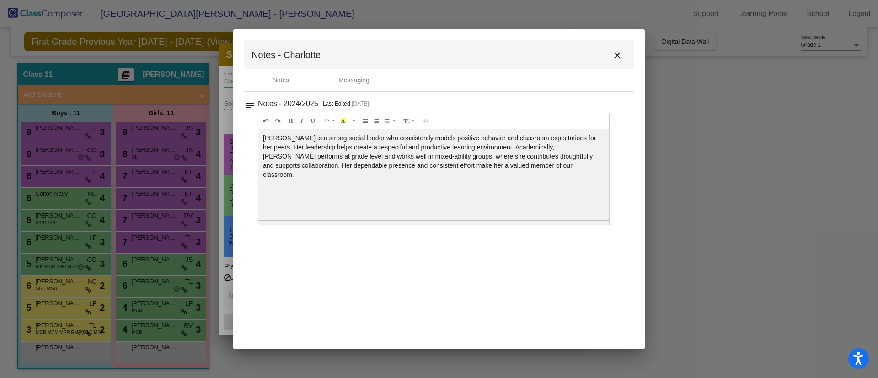
click at [619, 58] on mat-icon "close" at bounding box center [617, 55] width 11 height 11
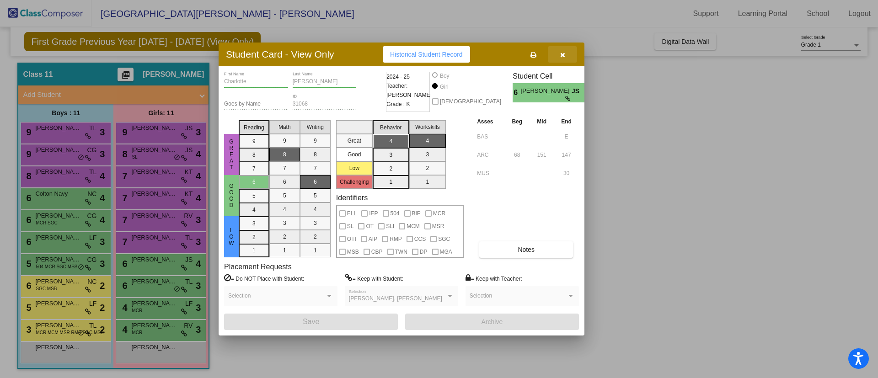
click at [564, 52] on icon "button" at bounding box center [562, 55] width 5 height 6
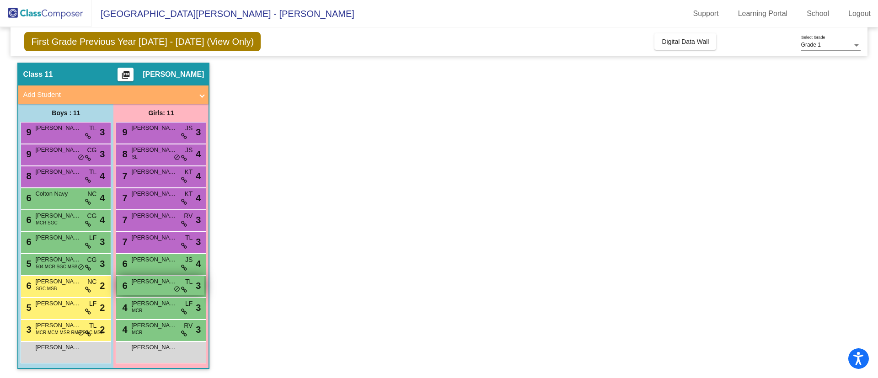
click at [143, 285] on span "[PERSON_NAME]" at bounding box center [154, 281] width 46 height 9
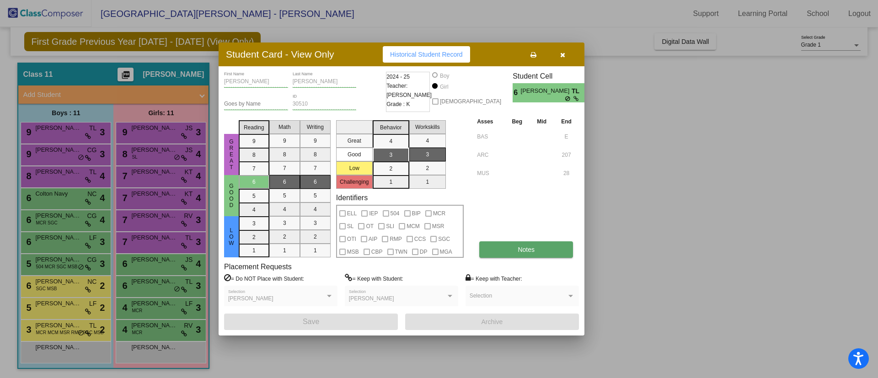
click at [513, 248] on button "Notes" at bounding box center [526, 250] width 94 height 16
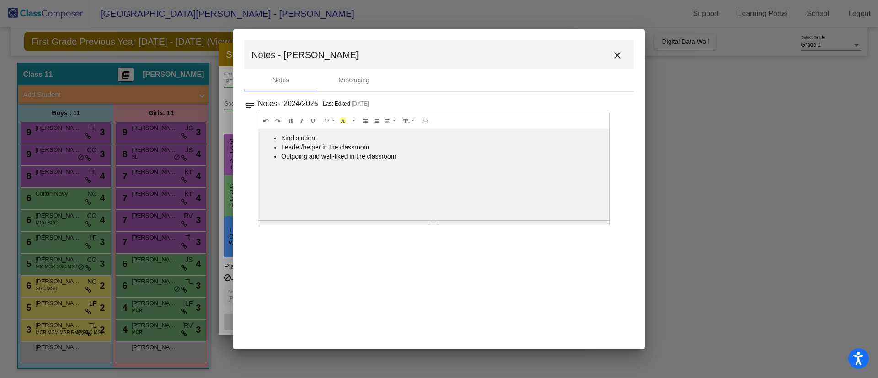
click at [615, 53] on mat-icon "close" at bounding box center [617, 55] width 11 height 11
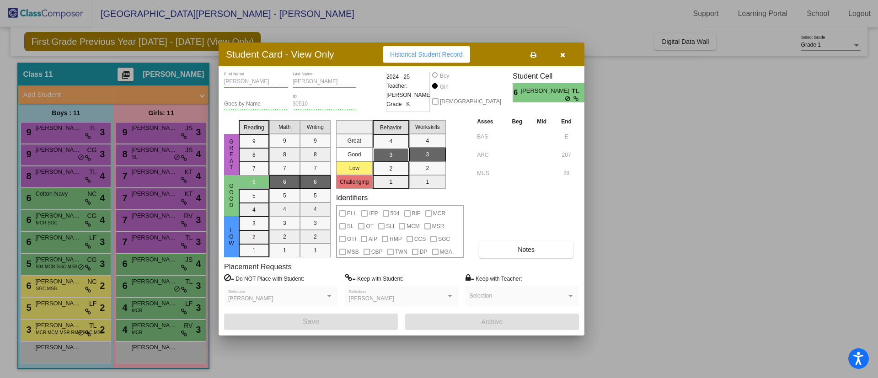
click at [567, 52] on button "button" at bounding box center [562, 54] width 29 height 16
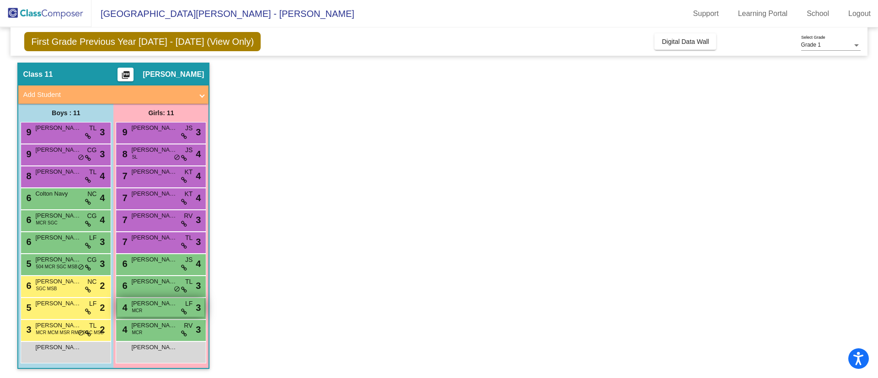
click at [143, 304] on span "[PERSON_NAME] [PERSON_NAME]" at bounding box center [154, 303] width 46 height 9
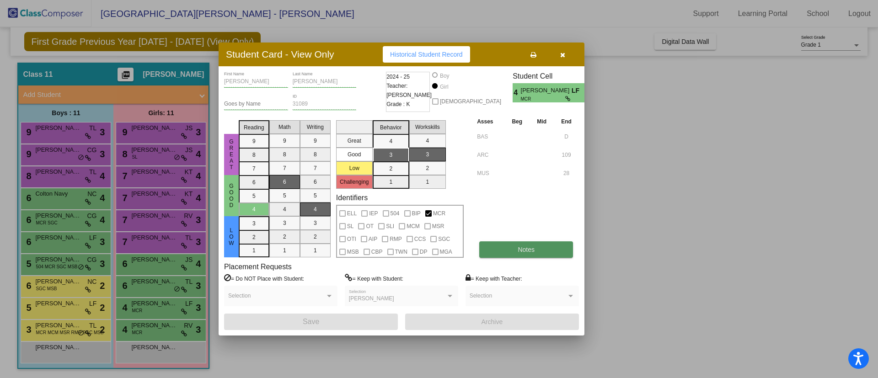
click at [530, 254] on button "Notes" at bounding box center [526, 250] width 94 height 16
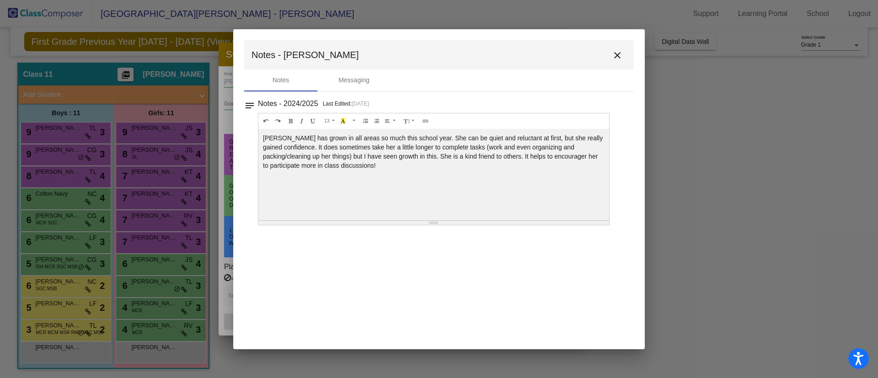
click at [619, 53] on mat-icon "close" at bounding box center [617, 55] width 11 height 11
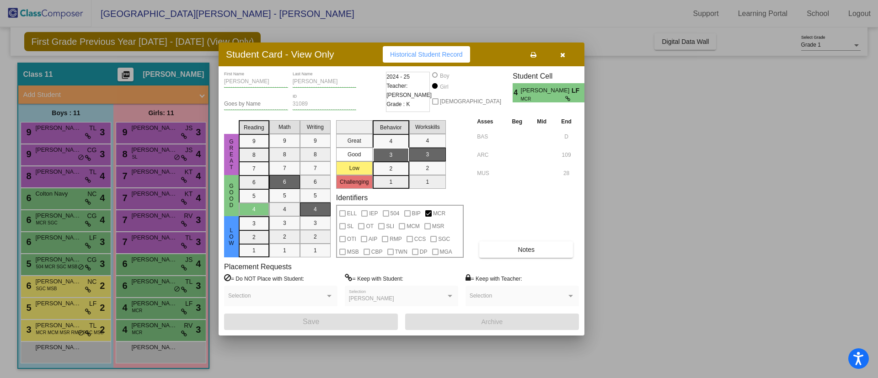
click at [563, 50] on button "button" at bounding box center [562, 54] width 29 height 16
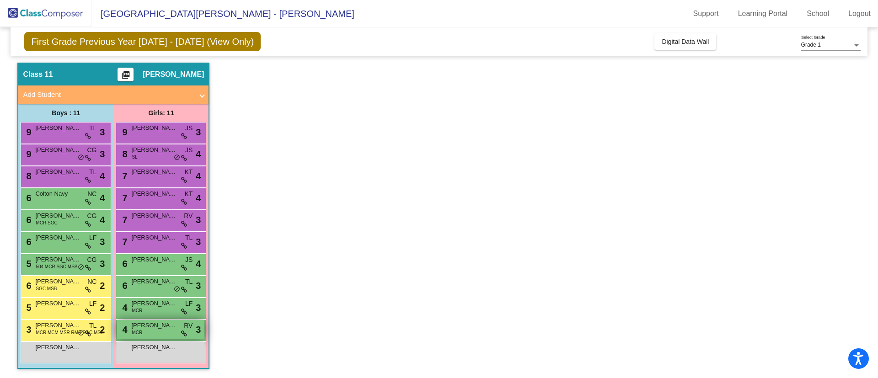
click at [137, 325] on span "[PERSON_NAME]" at bounding box center [154, 325] width 46 height 9
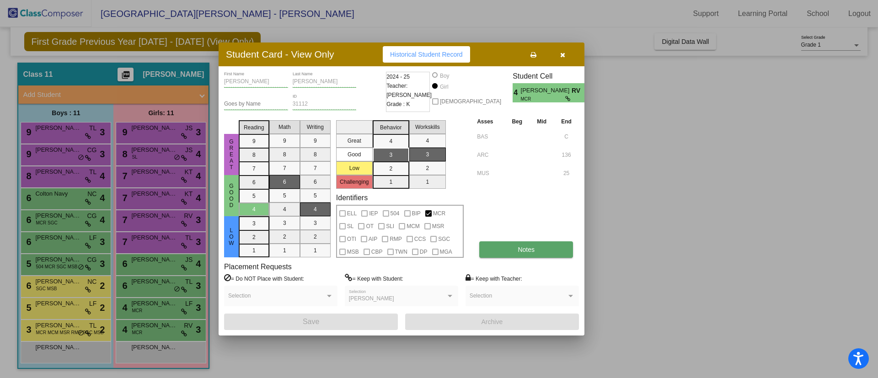
click at [522, 253] on button "Notes" at bounding box center [526, 250] width 94 height 16
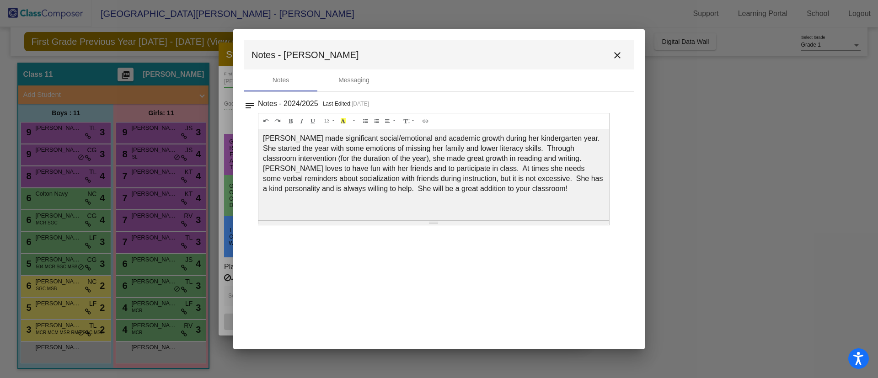
click at [614, 52] on mat-icon "close" at bounding box center [617, 55] width 11 height 11
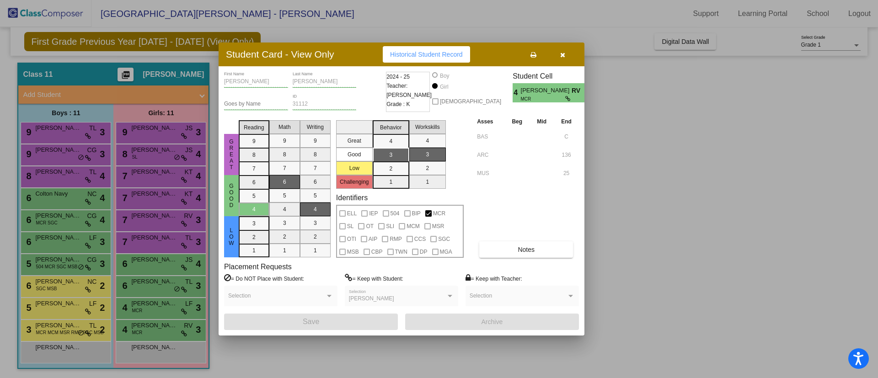
click at [570, 51] on button "button" at bounding box center [562, 54] width 29 height 16
